Goal: Communication & Community: Connect with others

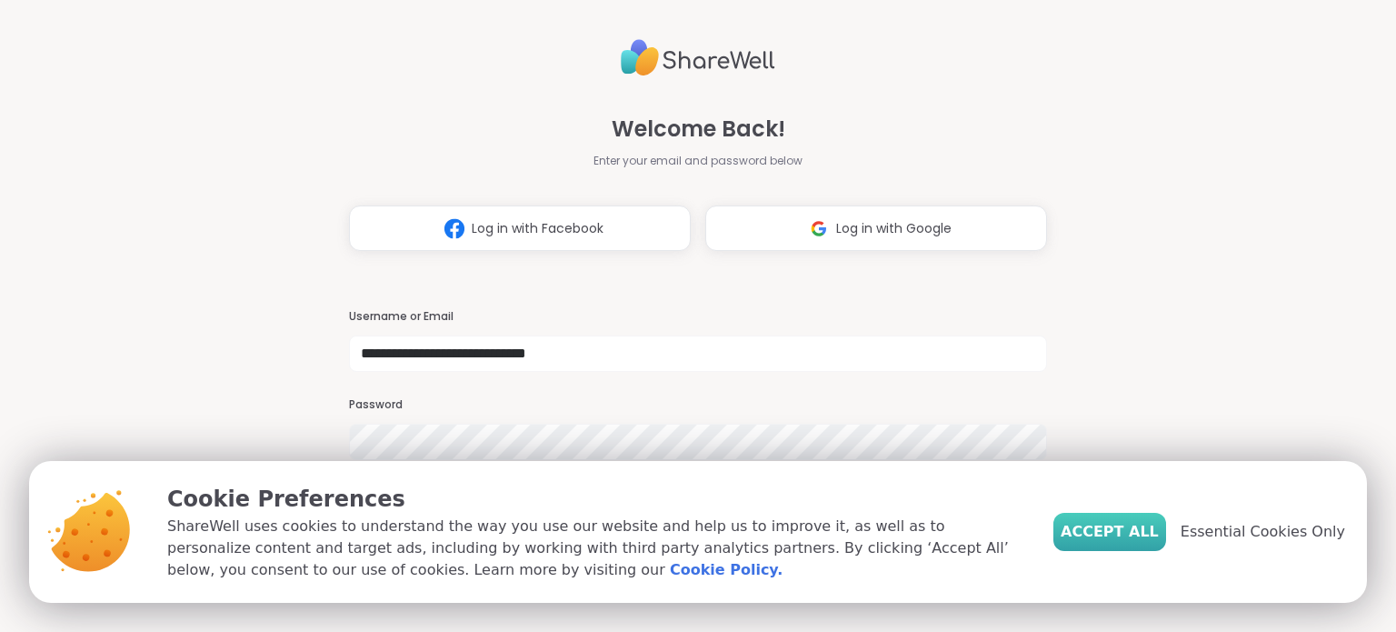
click at [1129, 533] on span "Accept All" at bounding box center [1110, 532] width 98 height 22
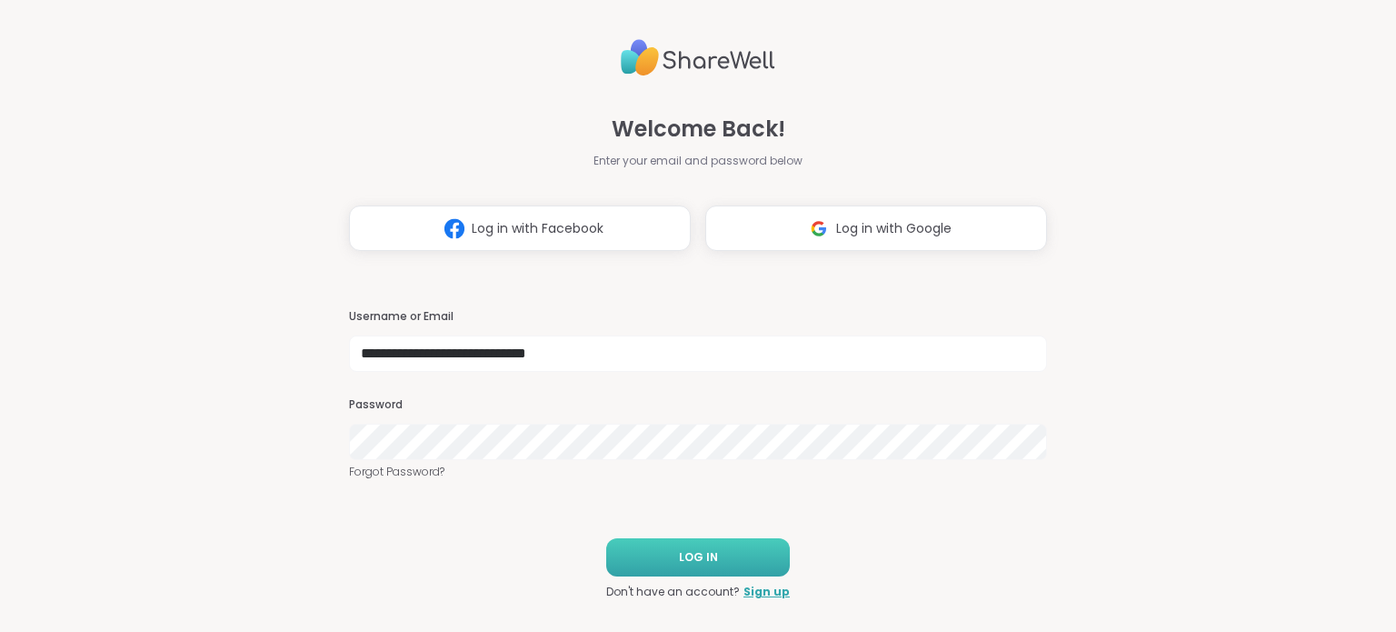
click at [752, 563] on button "LOG IN" at bounding box center [698, 557] width 184 height 38
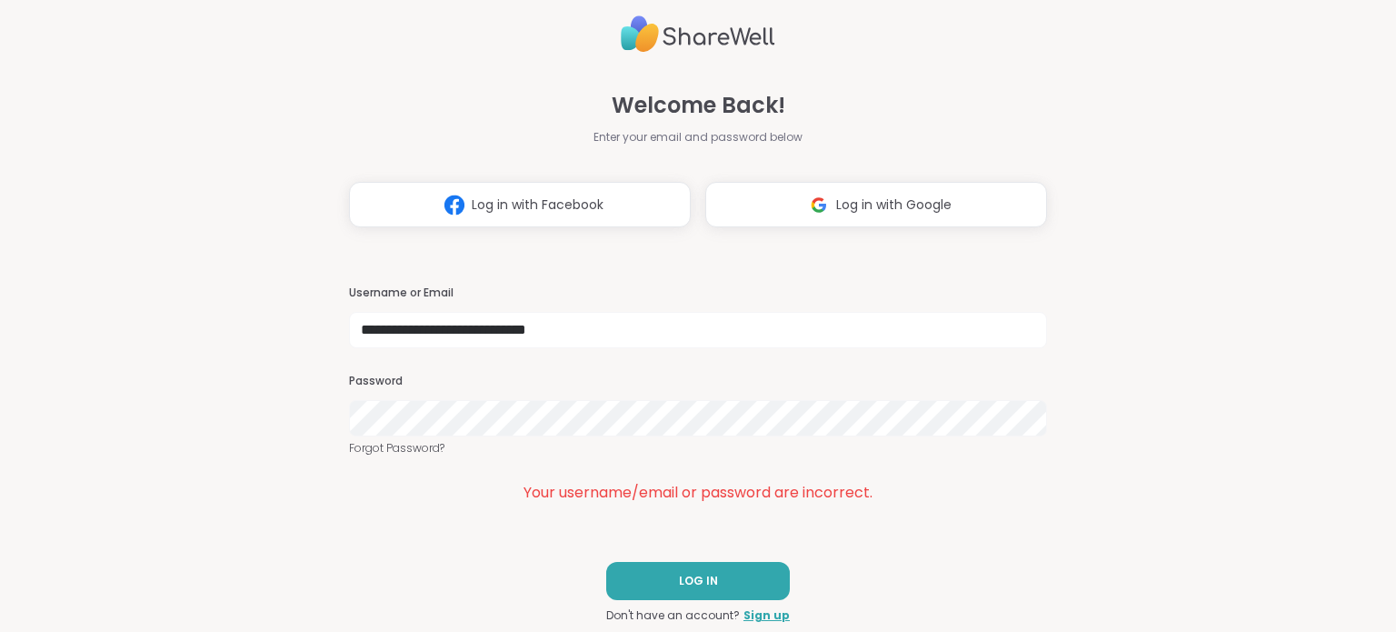
click at [305, 432] on div "**********" at bounding box center [698, 316] width 1396 height 632
click at [655, 572] on button "LOG IN" at bounding box center [698, 581] width 184 height 38
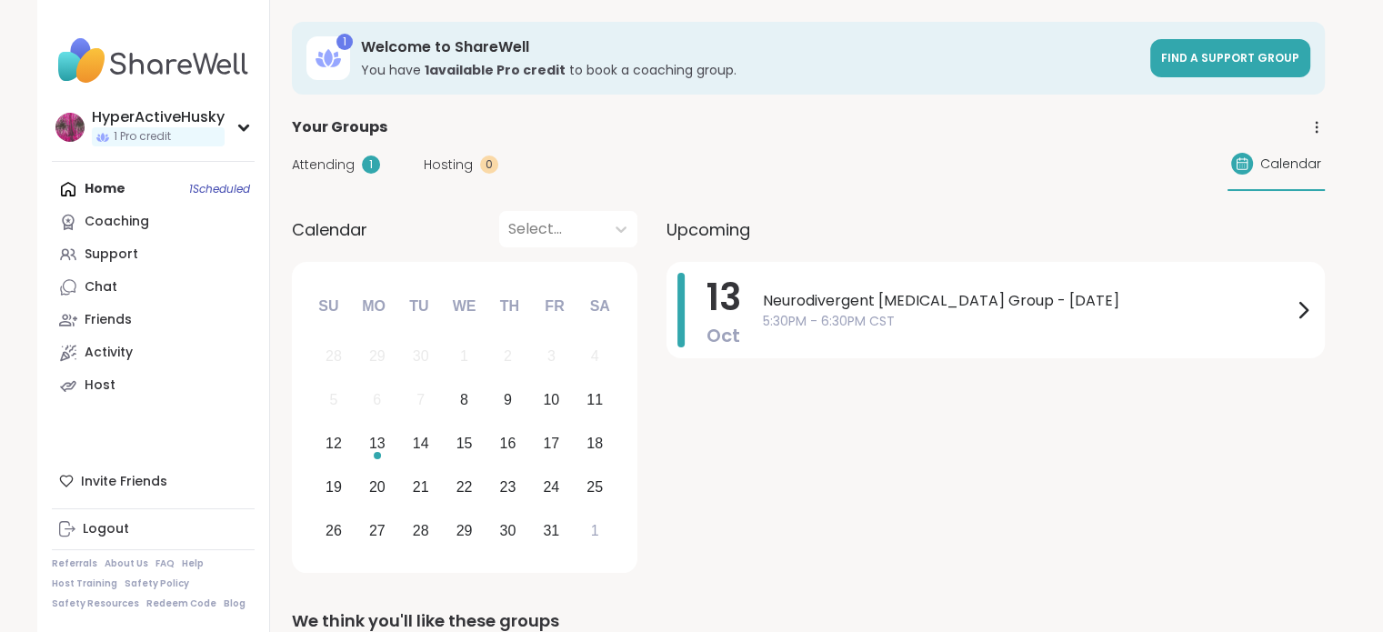
click at [338, 162] on span "Attending" at bounding box center [323, 164] width 63 height 19
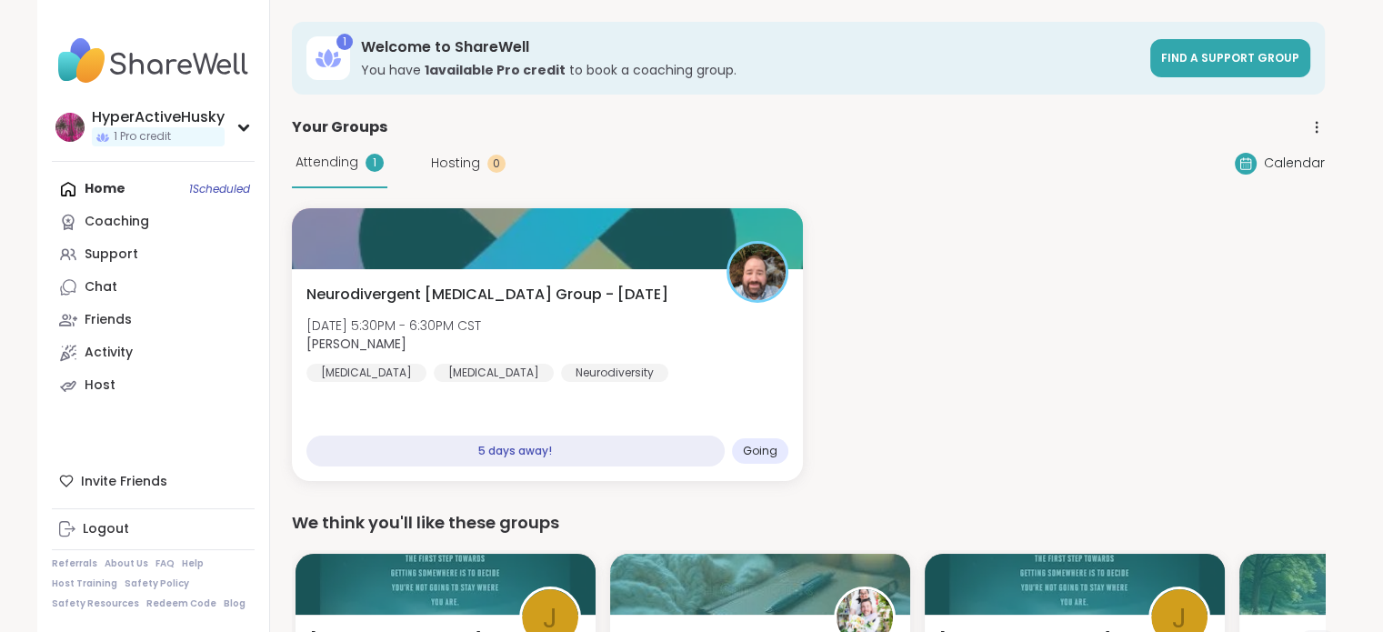
click at [196, 185] on div "Home 1 Scheduled Coaching Support Chat Friends Activity Host" at bounding box center [153, 287] width 203 height 229
click at [138, 190] on div "Home 1 Scheduled Coaching Support Chat Friends Activity Host" at bounding box center [153, 287] width 203 height 229
click at [101, 191] on div "Home 1 Scheduled Coaching Support Chat Friends Activity Host" at bounding box center [153, 287] width 203 height 229
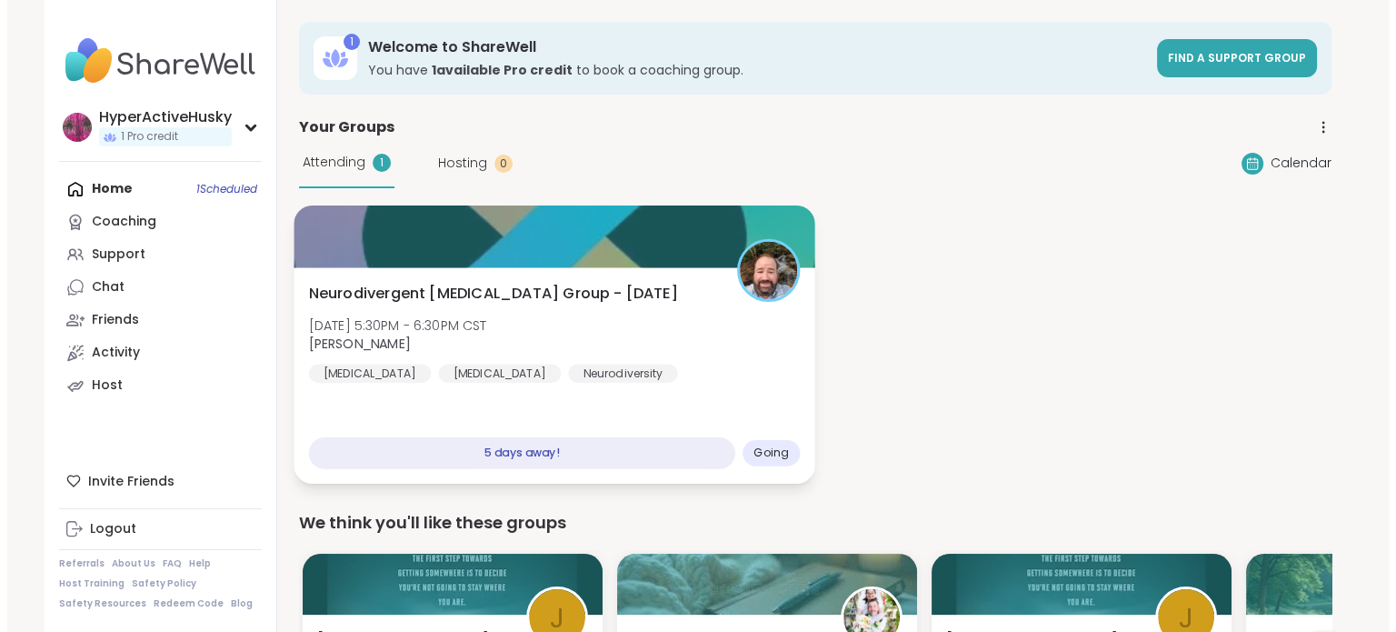
scroll to position [91, 0]
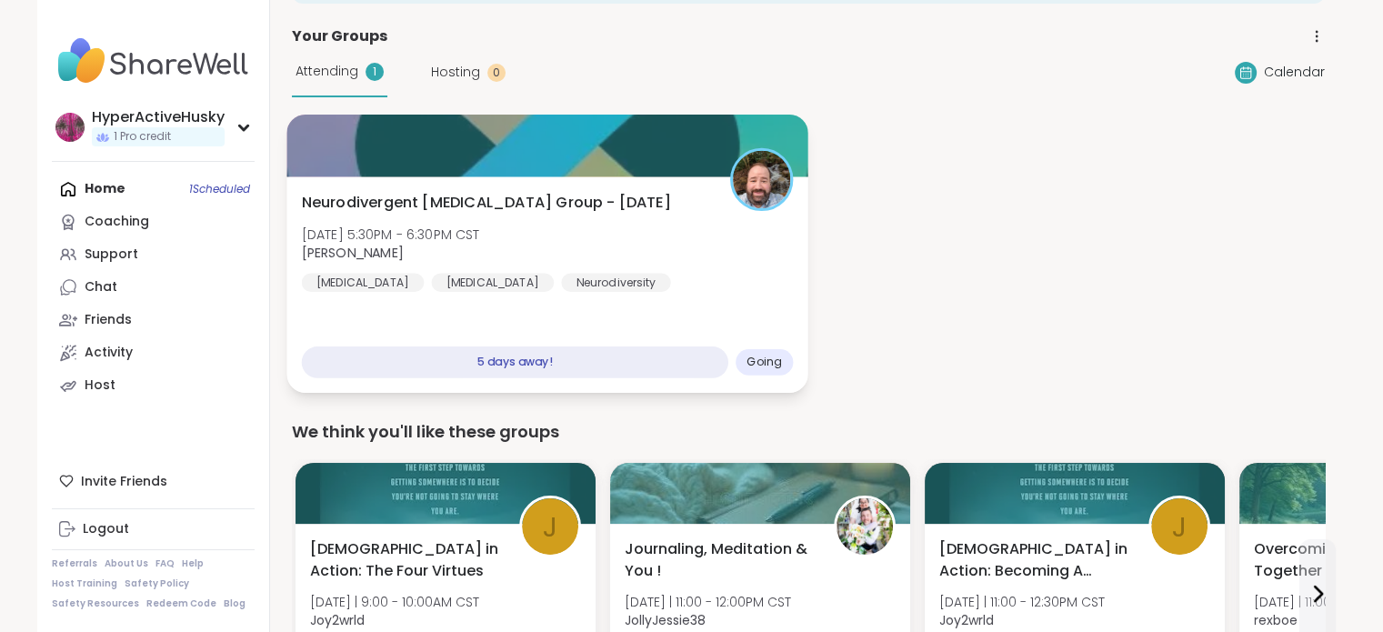
click at [592, 295] on div "Neurodivergent [MEDICAL_DATA] Group - [DATE] [DATE] 5:30PM - 6:30PM CST [PERSON…" at bounding box center [546, 284] width 521 height 216
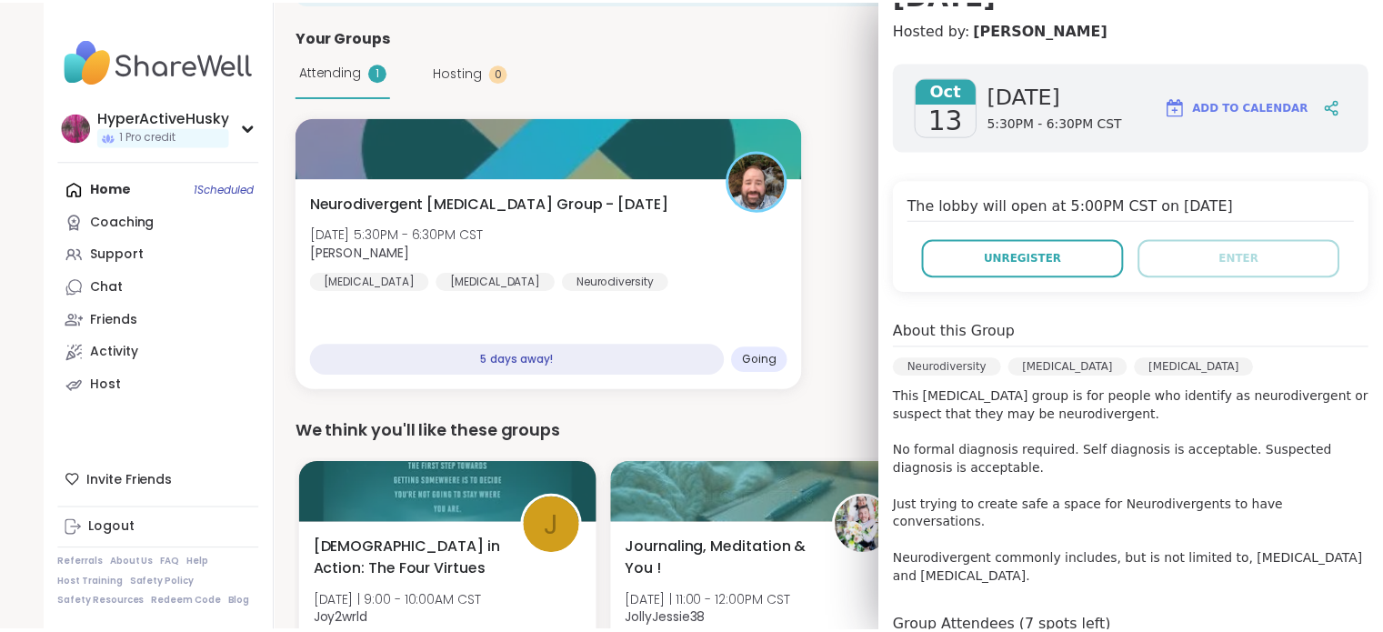
scroll to position [364, 0]
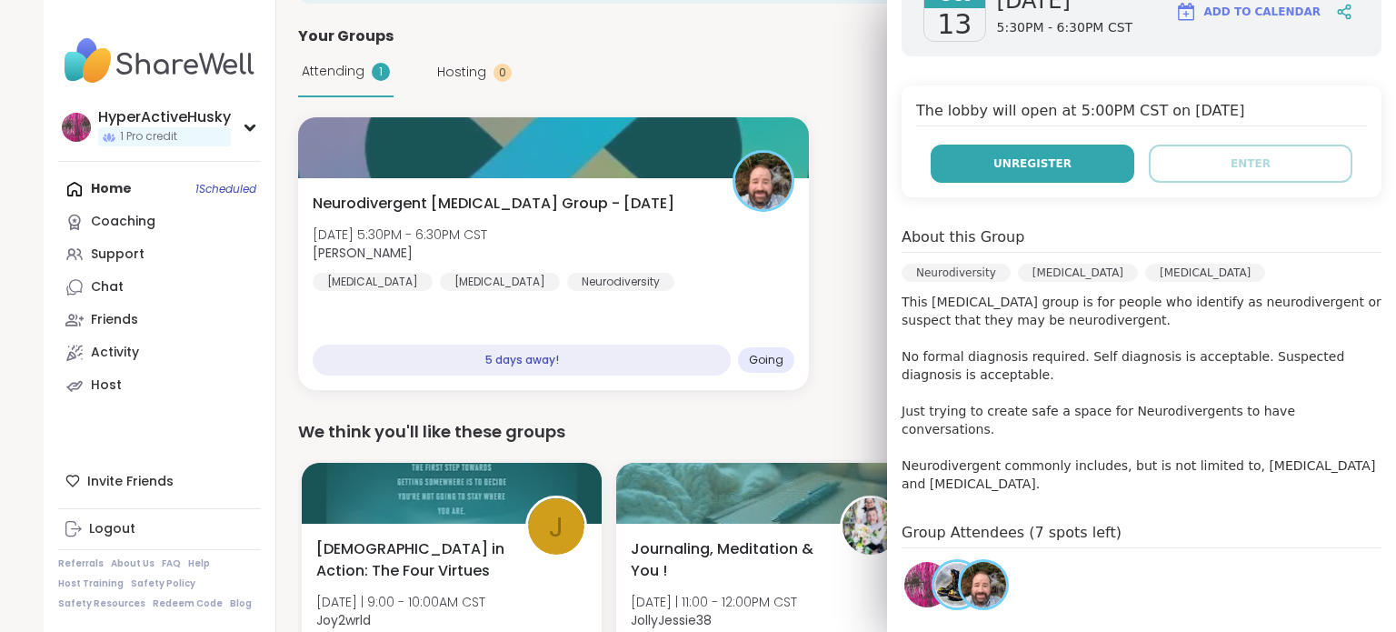
click at [966, 145] on button "Unregister" at bounding box center [1033, 164] width 204 height 38
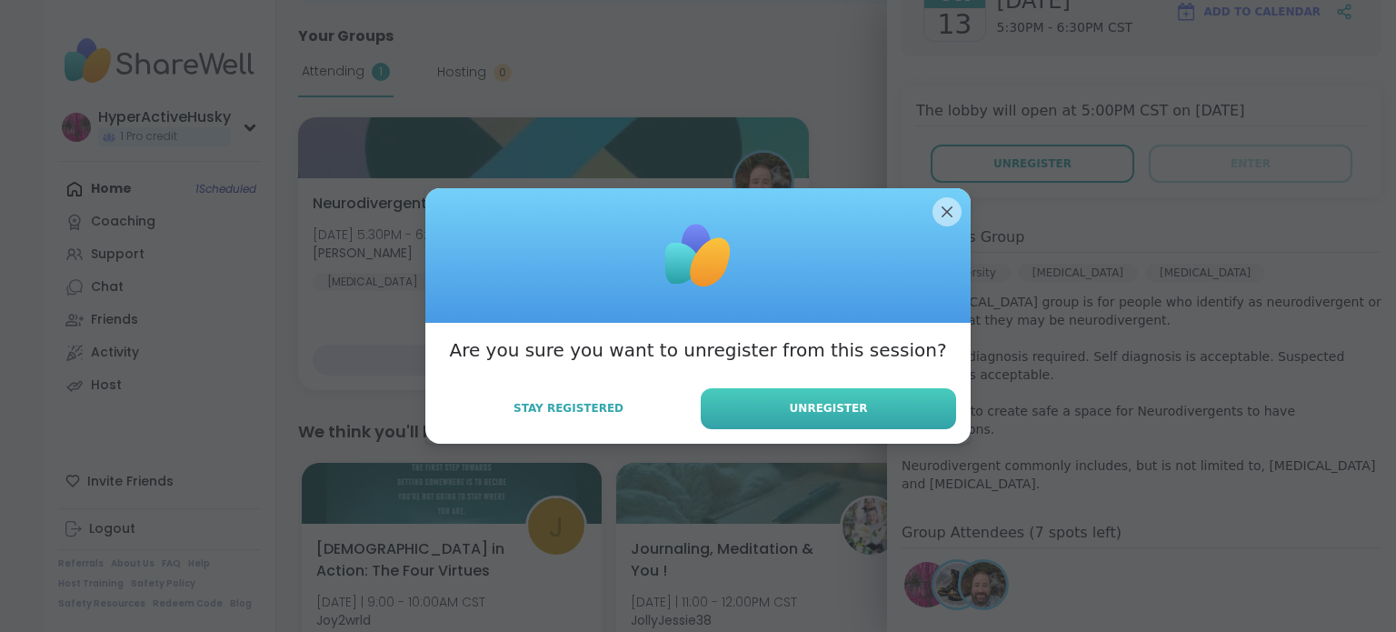
click at [827, 410] on span "Unregister" at bounding box center [829, 408] width 78 height 16
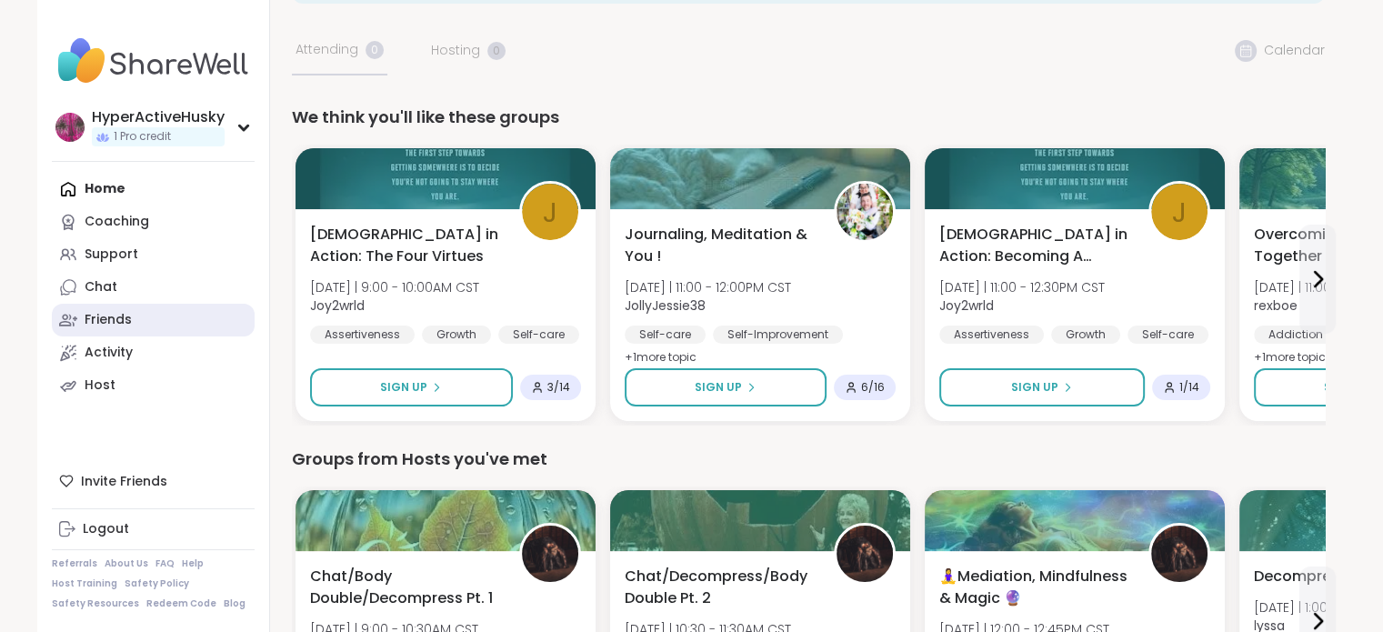
click at [135, 318] on link "Friends" at bounding box center [153, 320] width 203 height 33
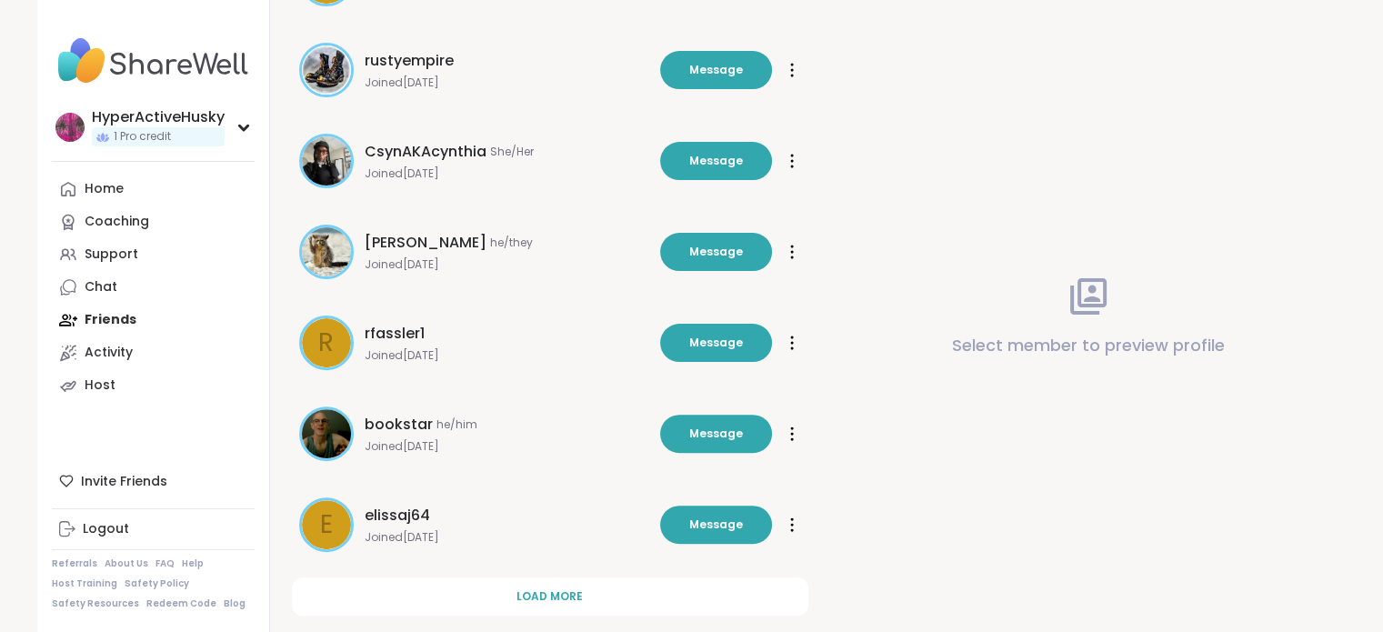
scroll to position [535, 0]
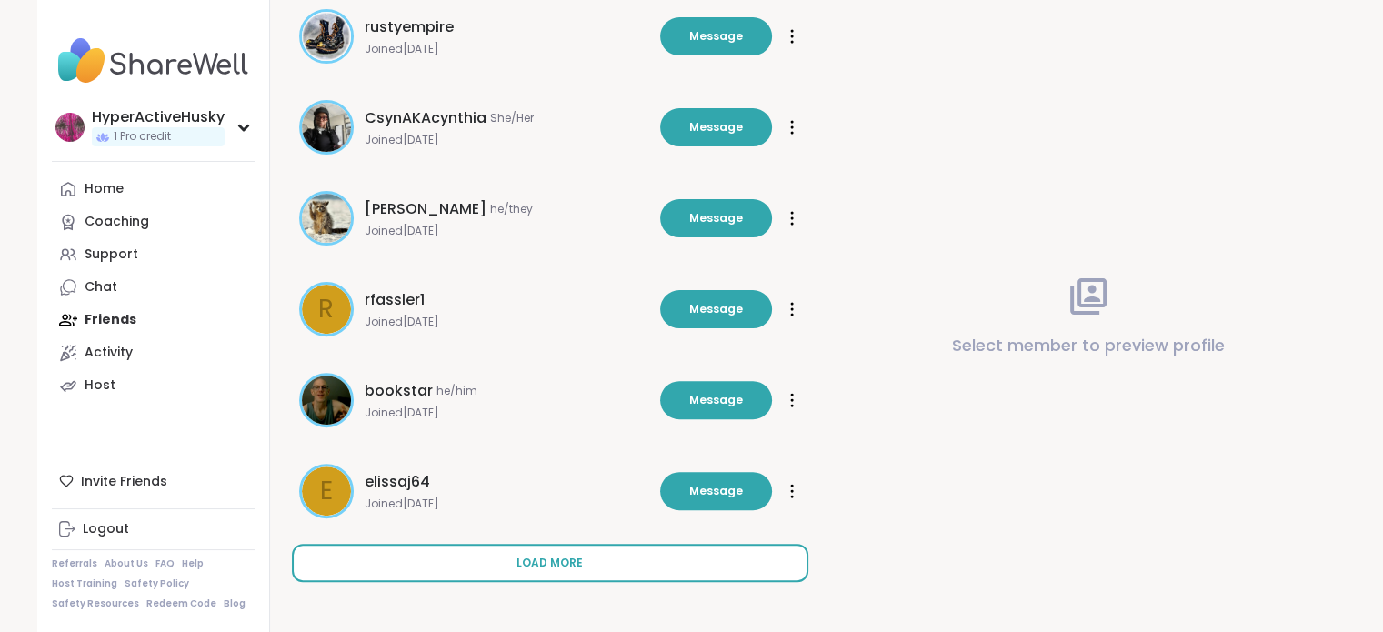
click at [544, 565] on span "Load more" at bounding box center [549, 562] width 66 height 16
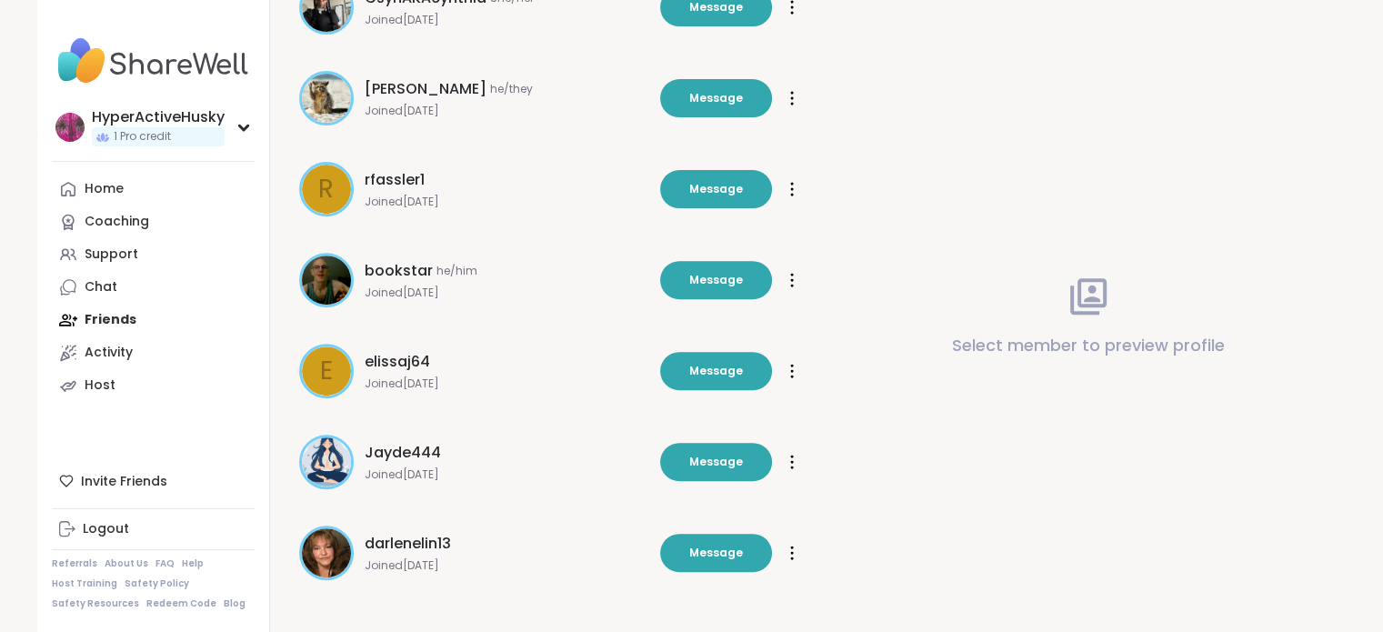
scroll to position [664, 0]
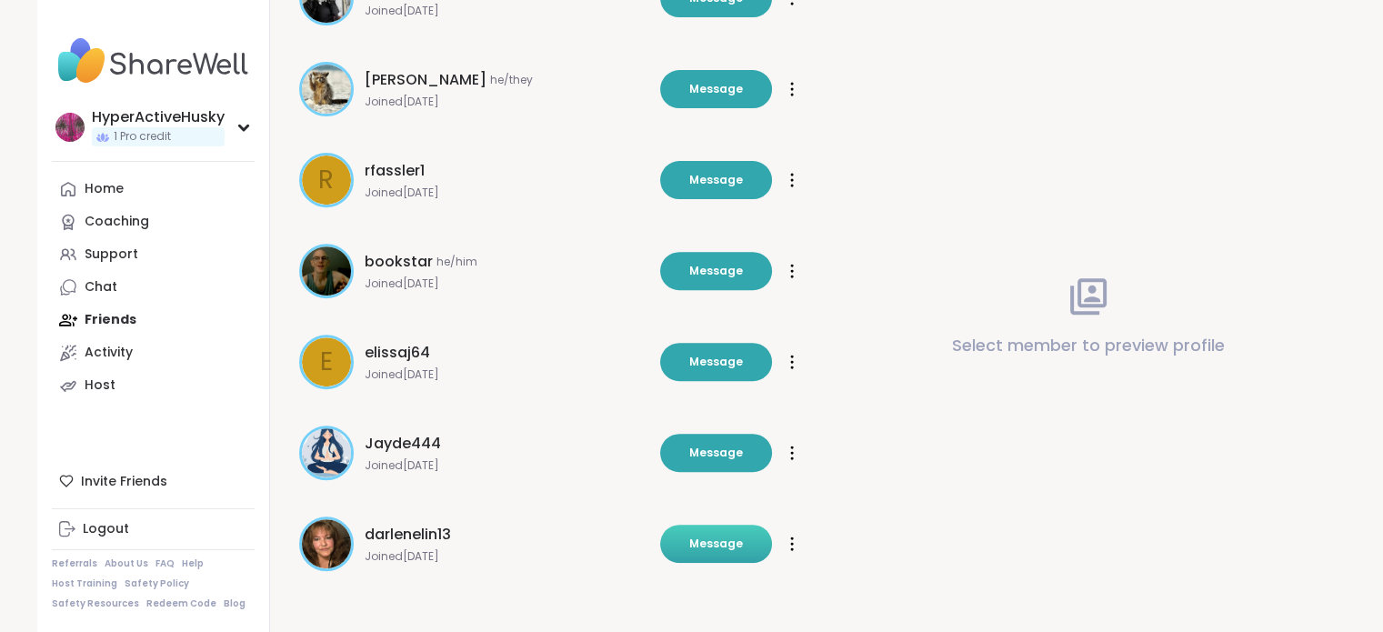
click at [679, 538] on button "Message" at bounding box center [716, 543] width 112 height 38
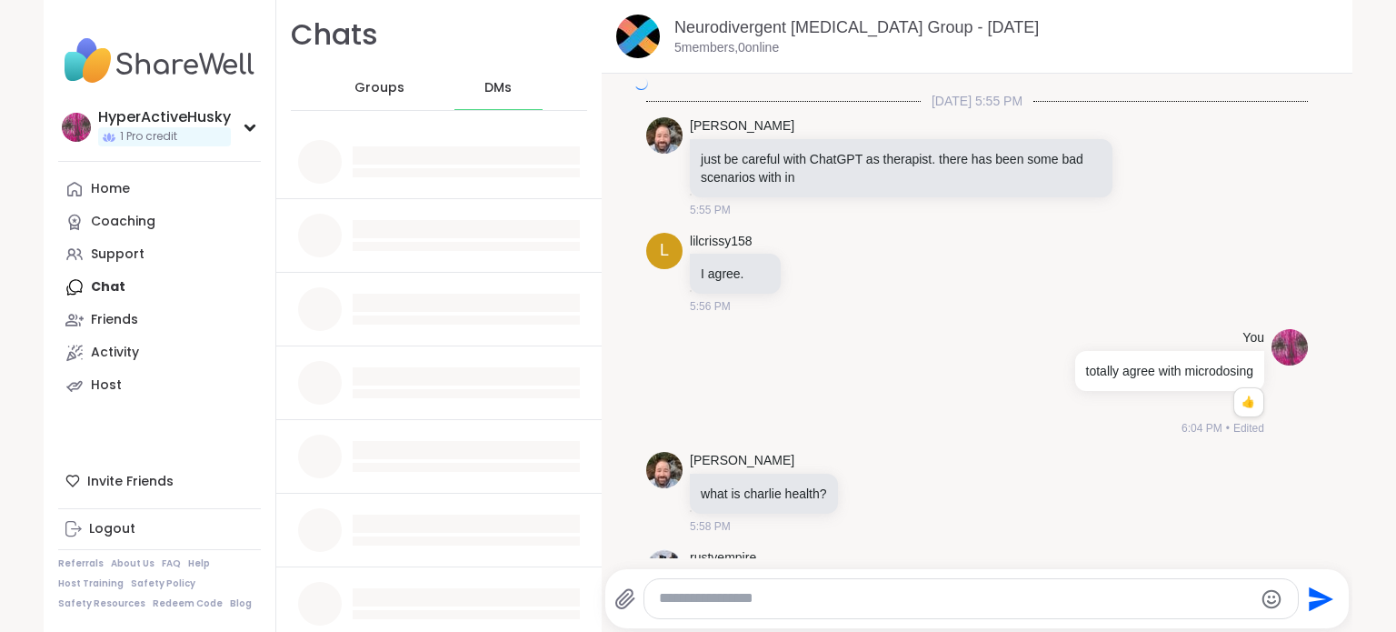
scroll to position [2860, 0]
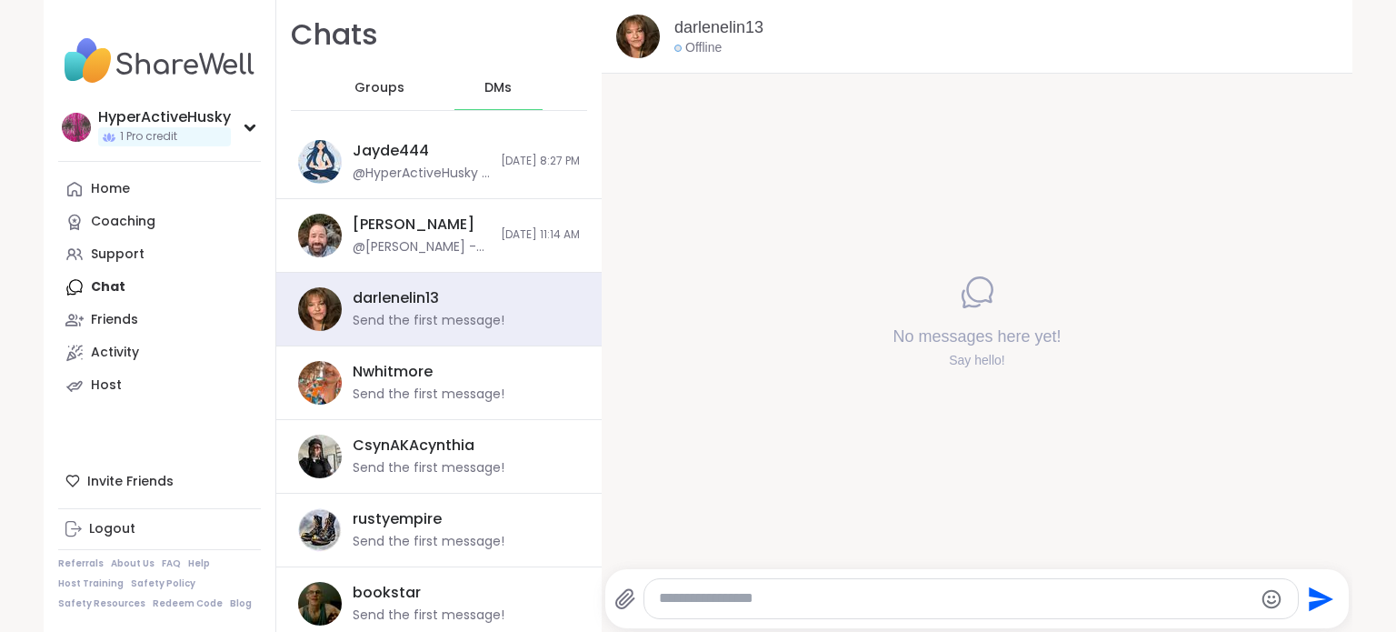
click at [763, 598] on textarea "Type your message" at bounding box center [956, 598] width 594 height 19
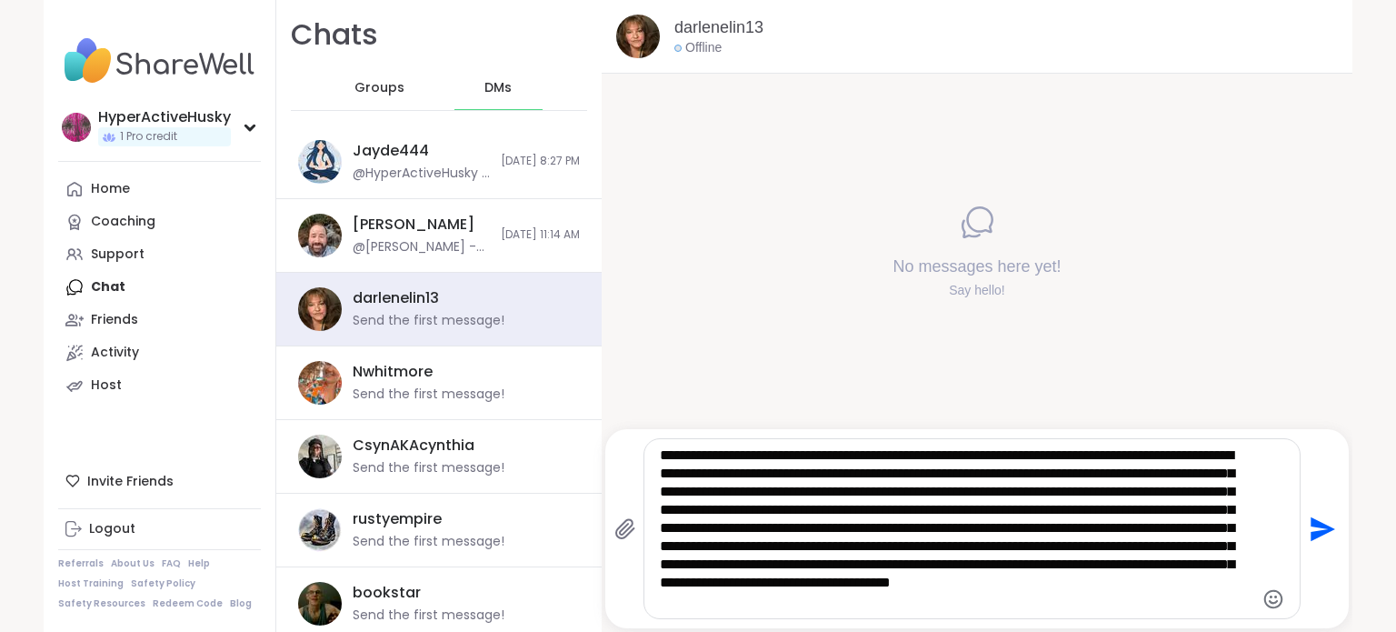
type textarea "**********"
click at [1313, 522] on icon "Send" at bounding box center [1323, 528] width 25 height 25
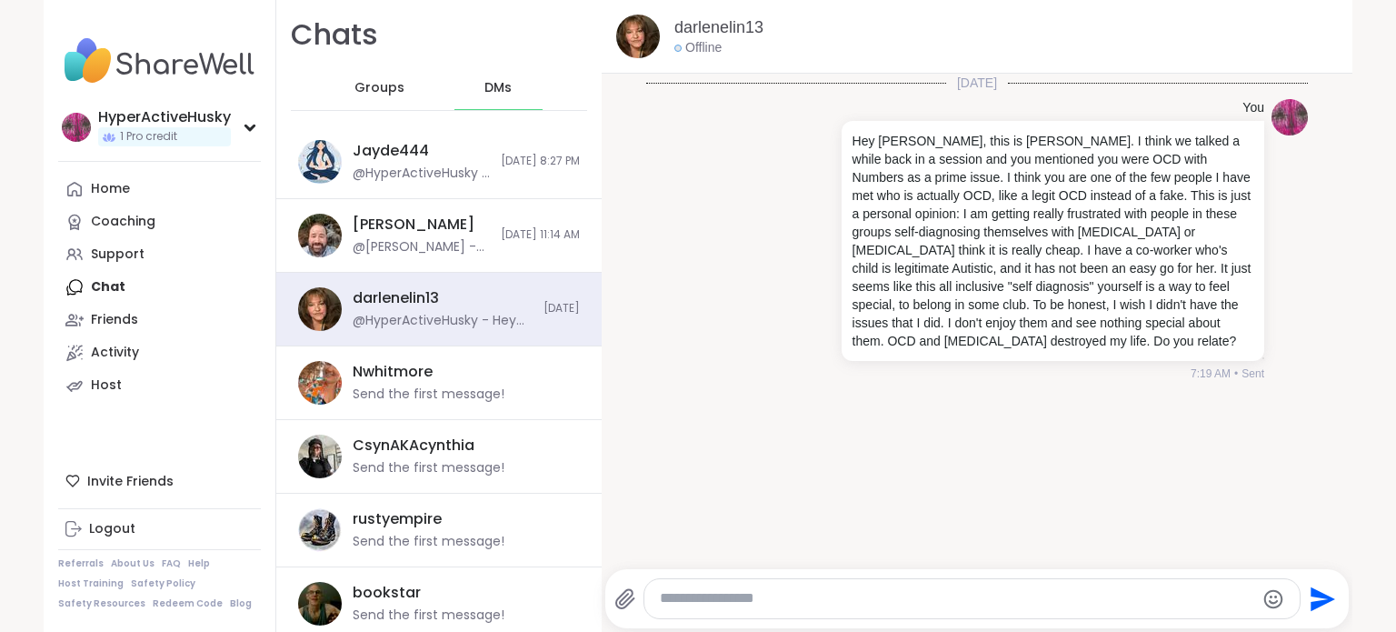
click at [865, 595] on textarea "Type your message" at bounding box center [957, 598] width 594 height 19
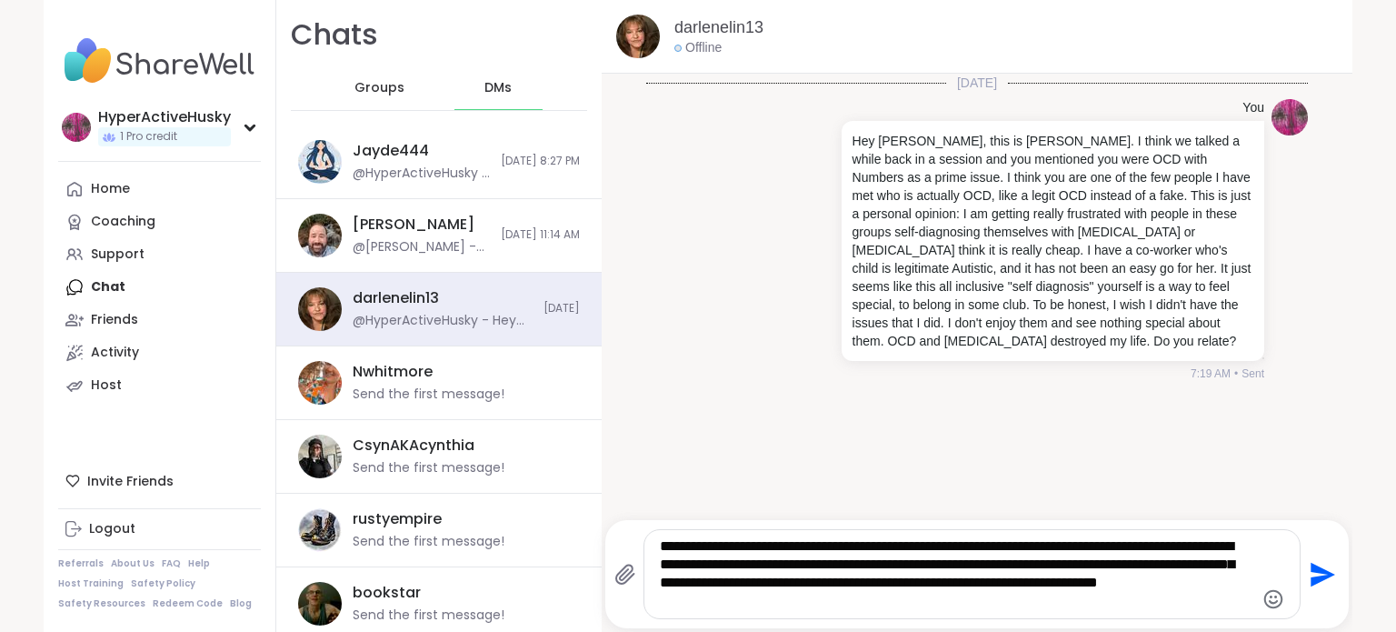
type textarea "**********"
click at [1307, 575] on icon "Send" at bounding box center [1320, 574] width 29 height 29
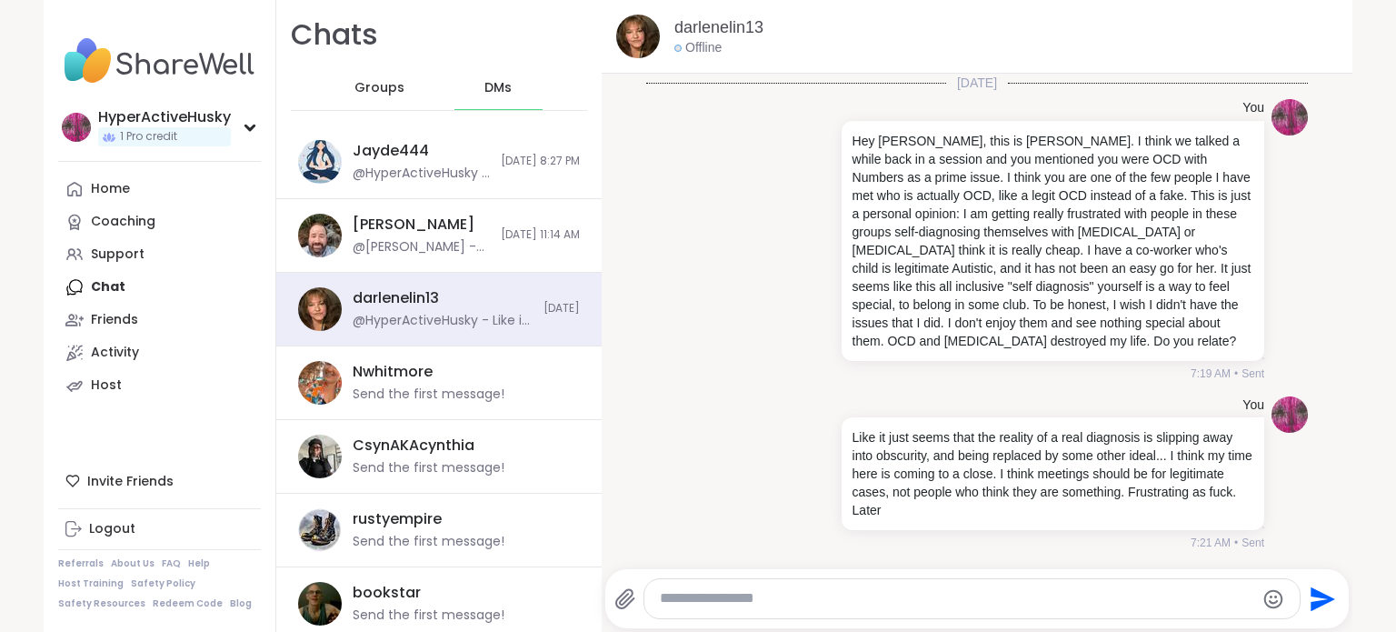
click at [634, 33] on img at bounding box center [638, 37] width 44 height 44
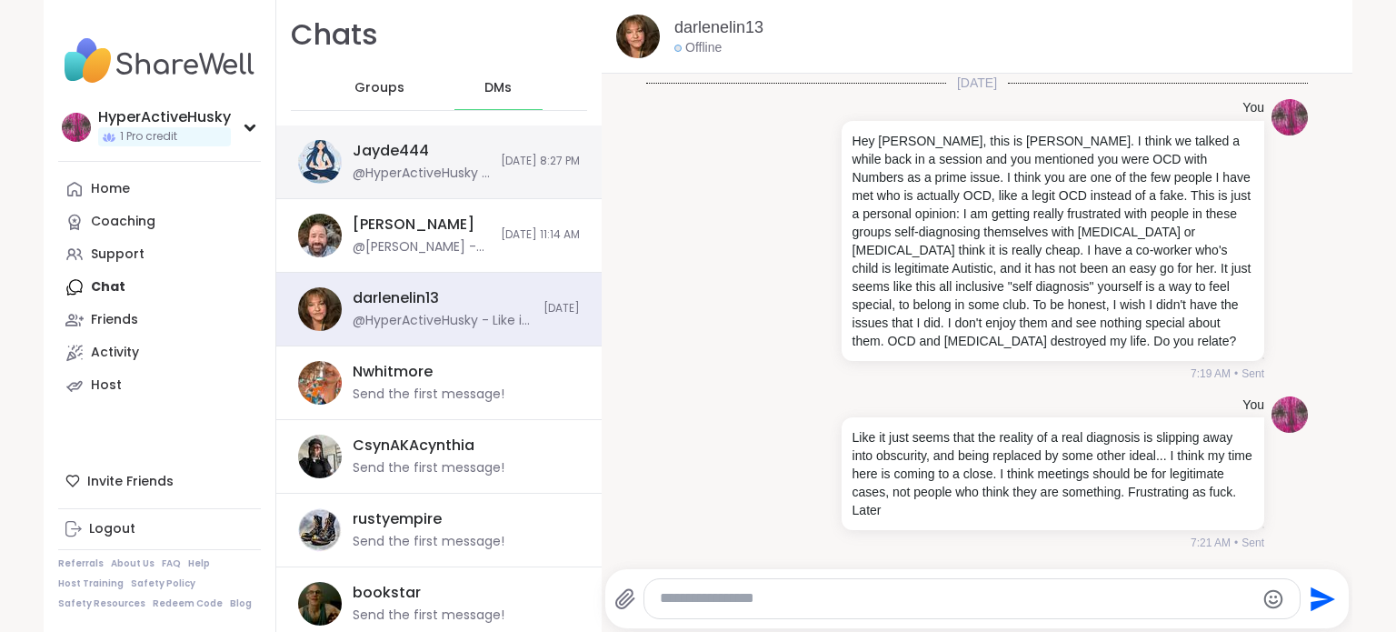
drag, startPoint x: 525, startPoint y: 159, endPoint x: 484, endPoint y: 159, distance: 40.9
click at [501, 159] on span "[DATE] 8:27 PM" at bounding box center [540, 161] width 79 height 15
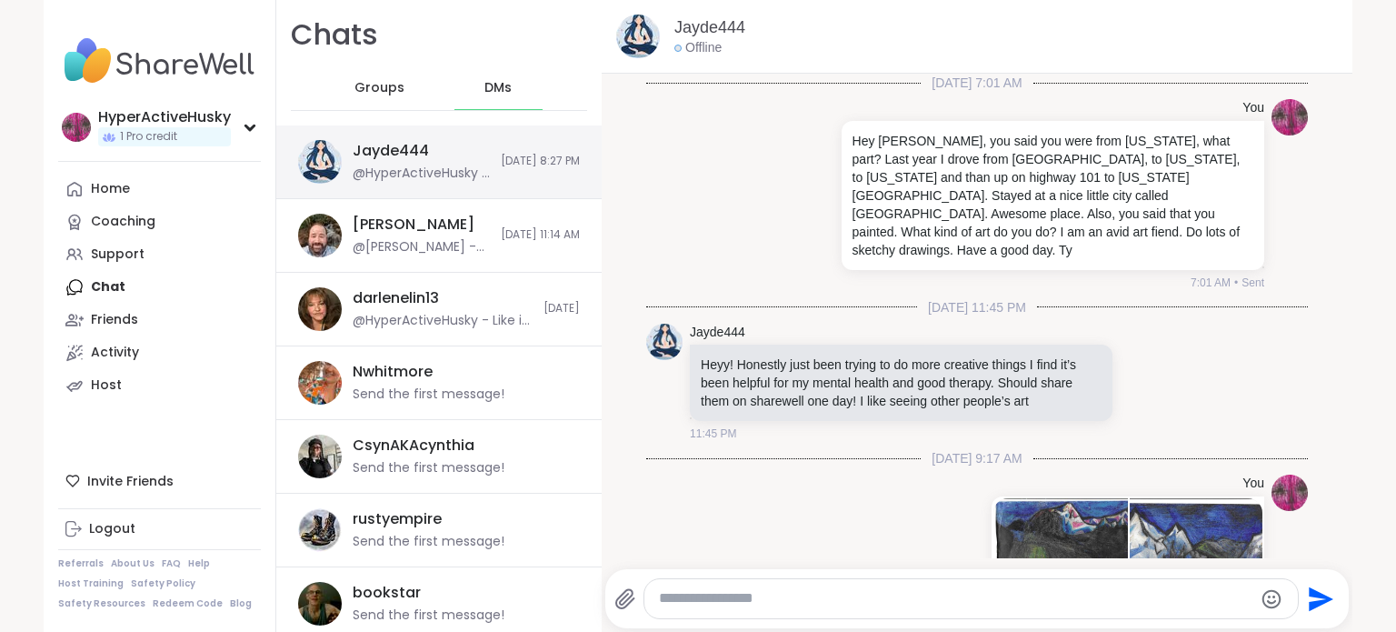
scroll to position [684, 0]
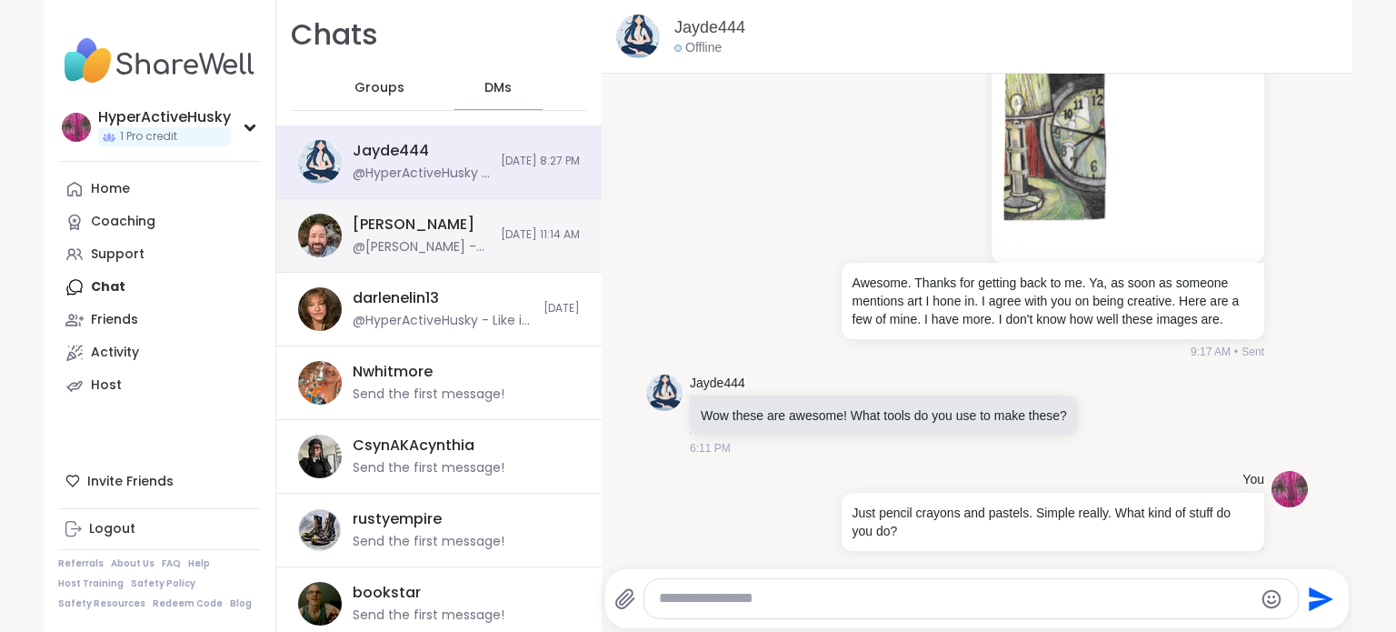
click at [399, 235] on div "[PERSON_NAME] @[PERSON_NAME] - thanks for letting me know. You should be able t…" at bounding box center [421, 236] width 137 height 42
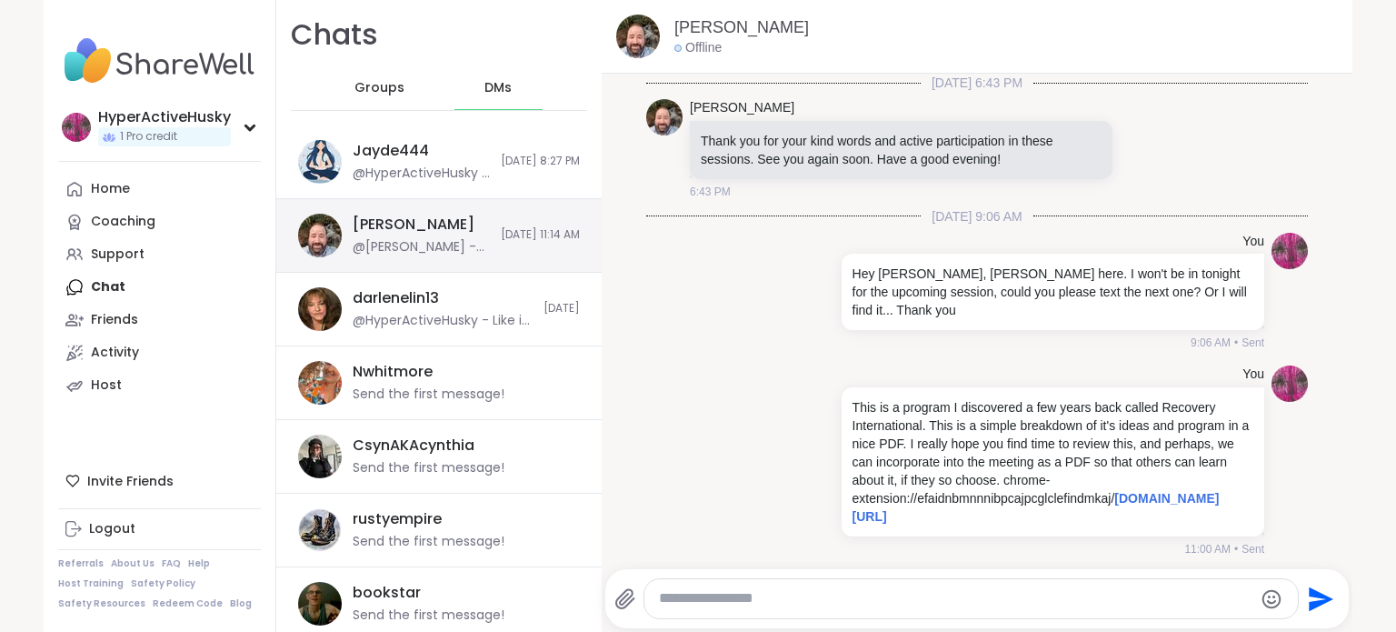
scroll to position [463, 0]
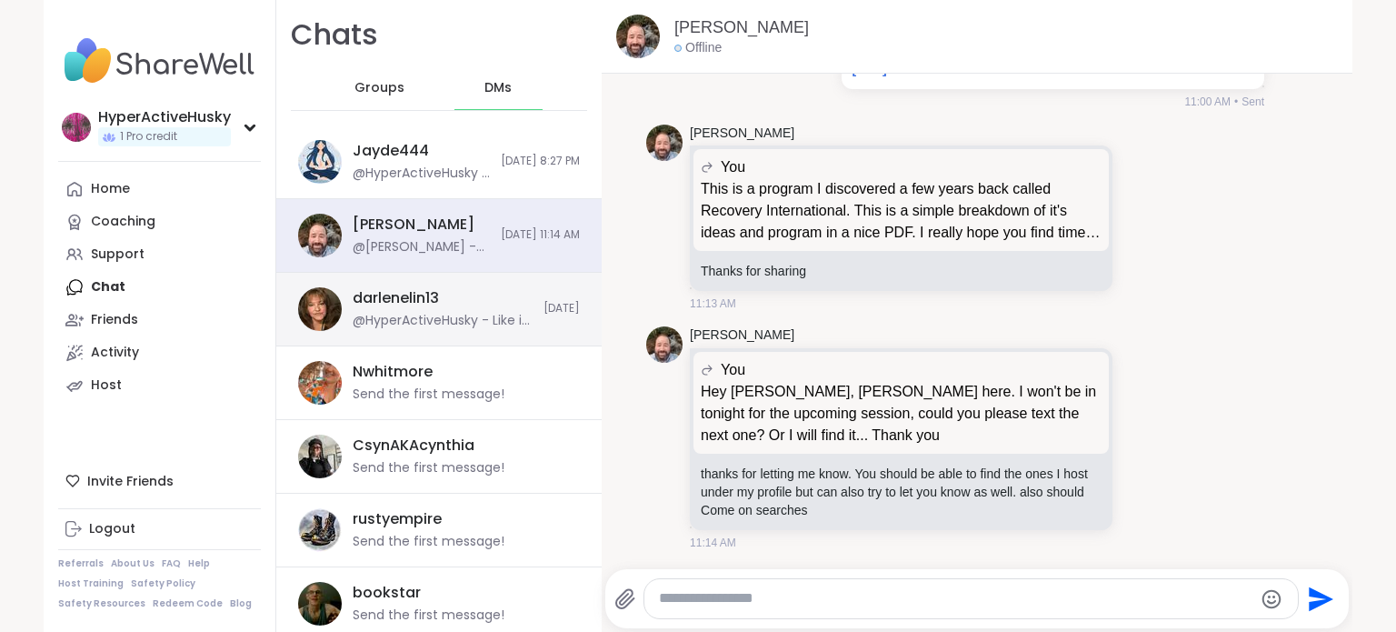
click at [428, 300] on div "darlenelin13" at bounding box center [396, 298] width 86 height 20
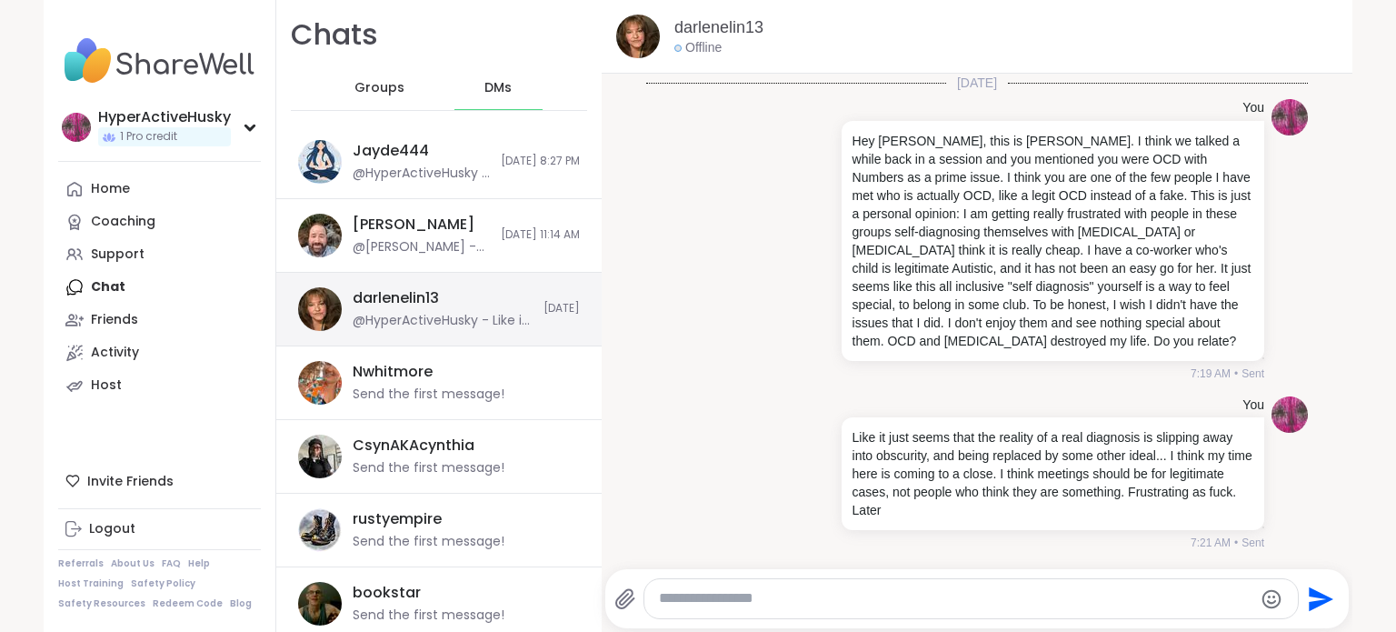
click at [309, 301] on img at bounding box center [320, 309] width 44 height 44
click at [310, 310] on img at bounding box center [320, 309] width 44 height 44
